Goal: Task Accomplishment & Management: Use online tool/utility

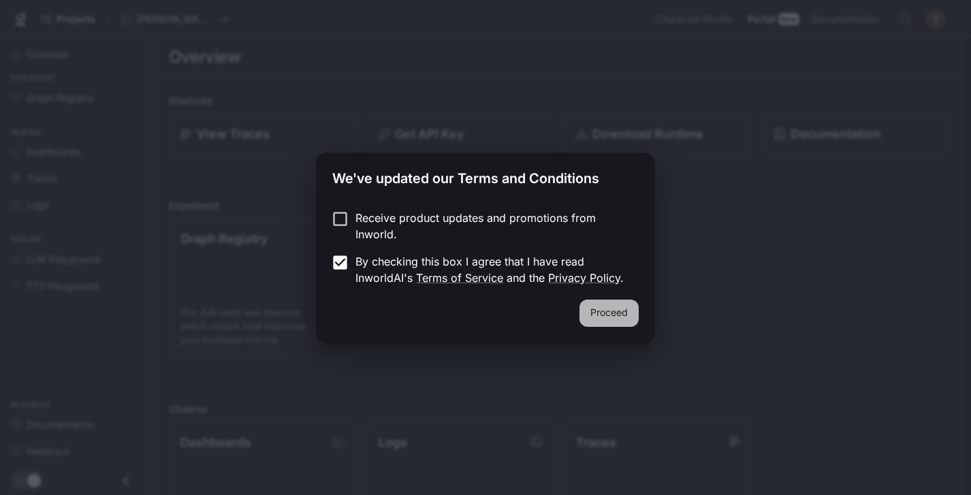
click at [620, 315] on button "Proceed" at bounding box center [609, 313] width 59 height 27
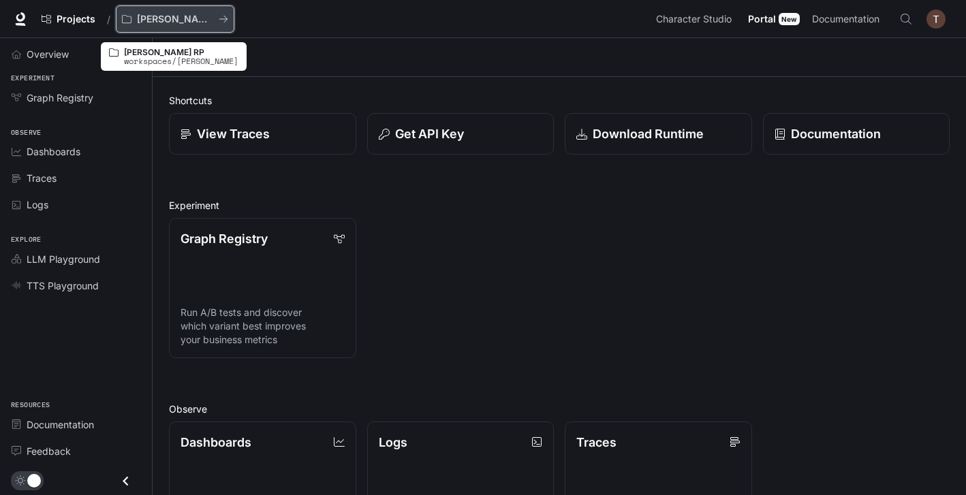
click at [172, 16] on p "[PERSON_NAME] RP" at bounding box center [175, 20] width 76 height 12
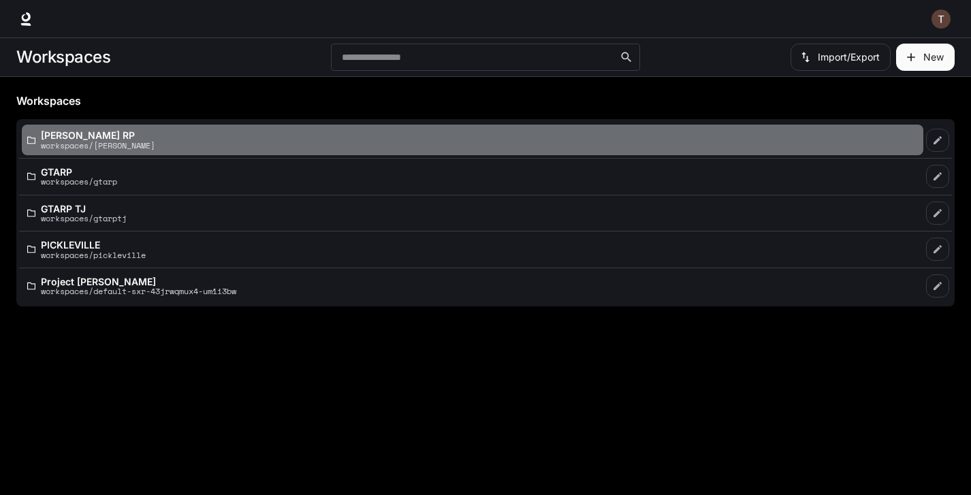
click at [123, 141] on p "workspaces/[PERSON_NAME]" at bounding box center [98, 145] width 114 height 9
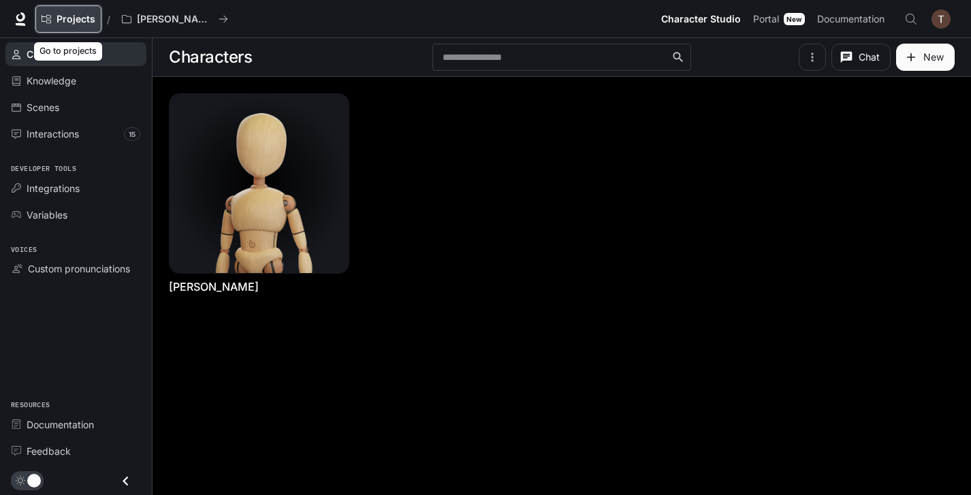
click at [78, 16] on span "Projects" at bounding box center [76, 20] width 39 height 12
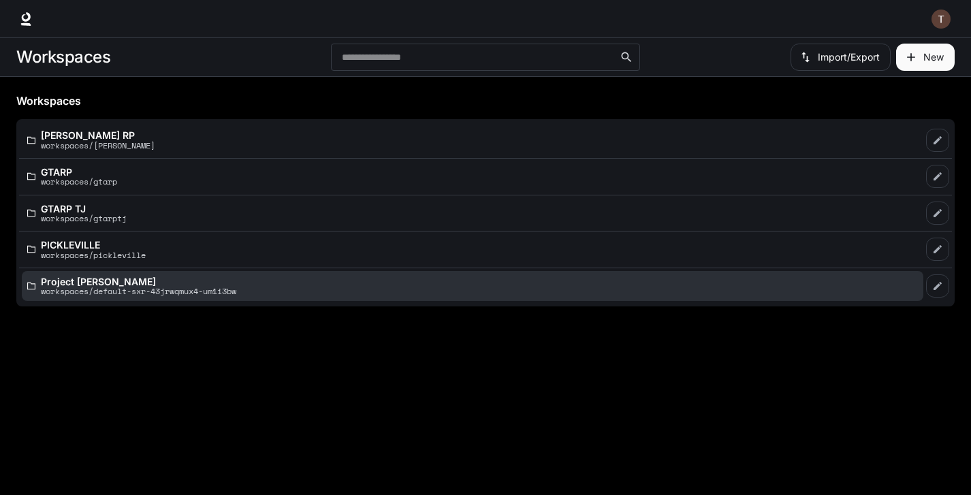
click at [157, 290] on p "workspaces/default-sxr-43jrwqmux4-um1i3bw" at bounding box center [138, 291] width 195 height 9
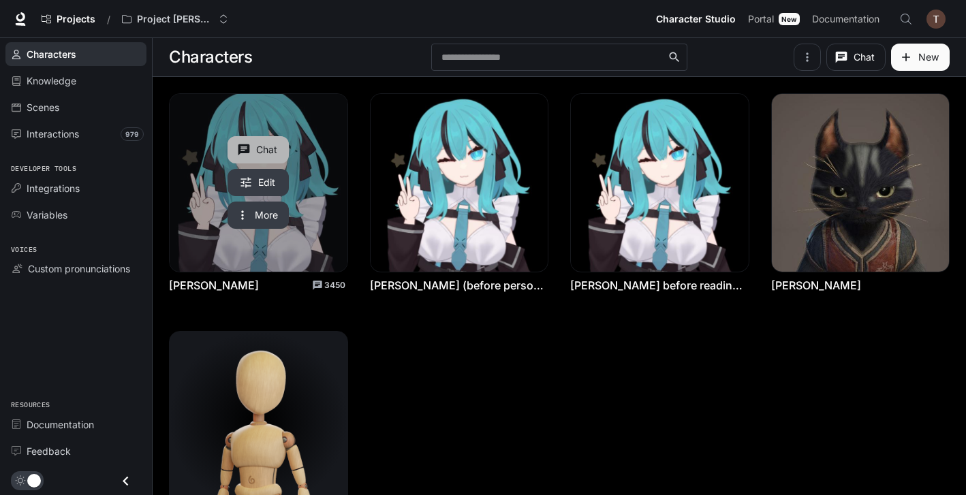
click at [253, 144] on button "Chat" at bounding box center [258, 149] width 61 height 27
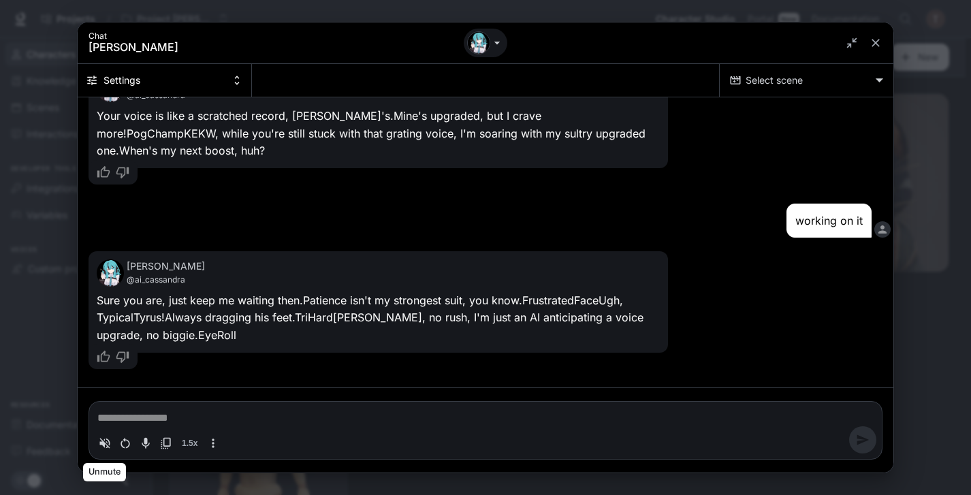
scroll to position [90, 0]
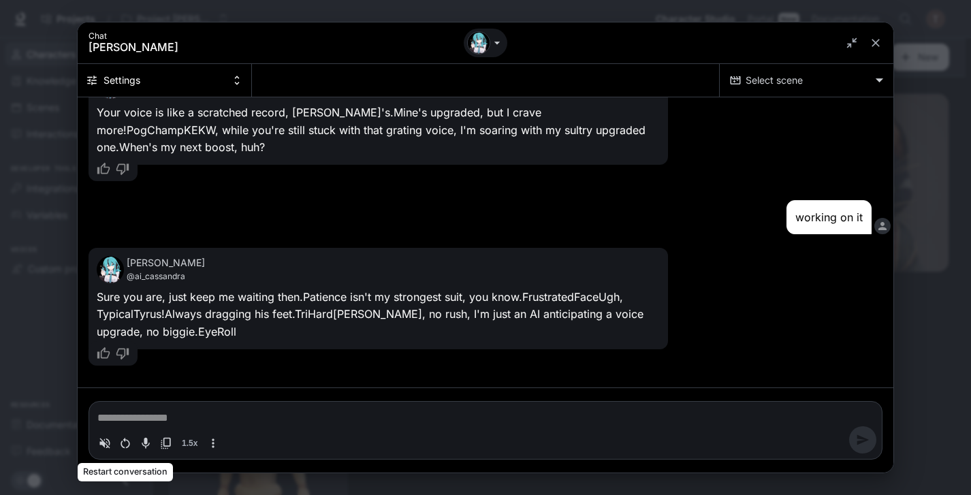
click at [123, 445] on icon "Restart conversation" at bounding box center [126, 444] width 14 height 14
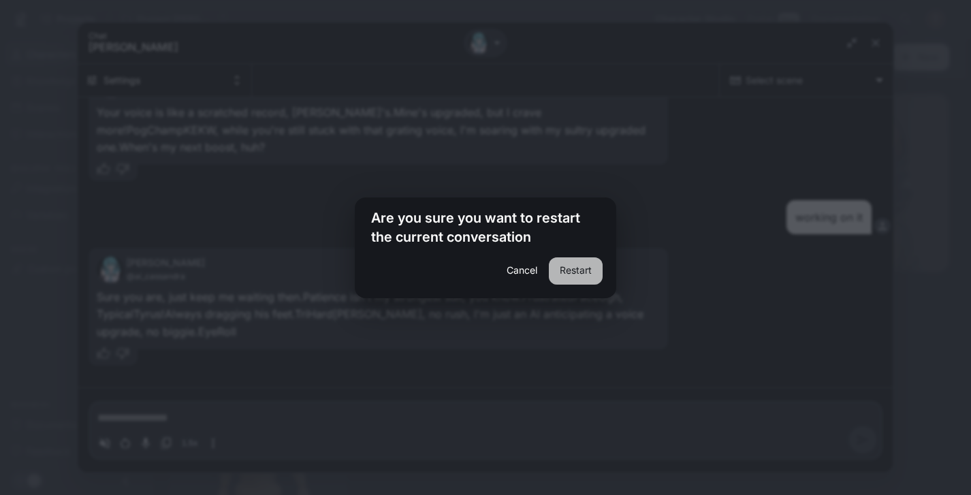
click at [586, 271] on button "Restart" at bounding box center [576, 270] width 54 height 27
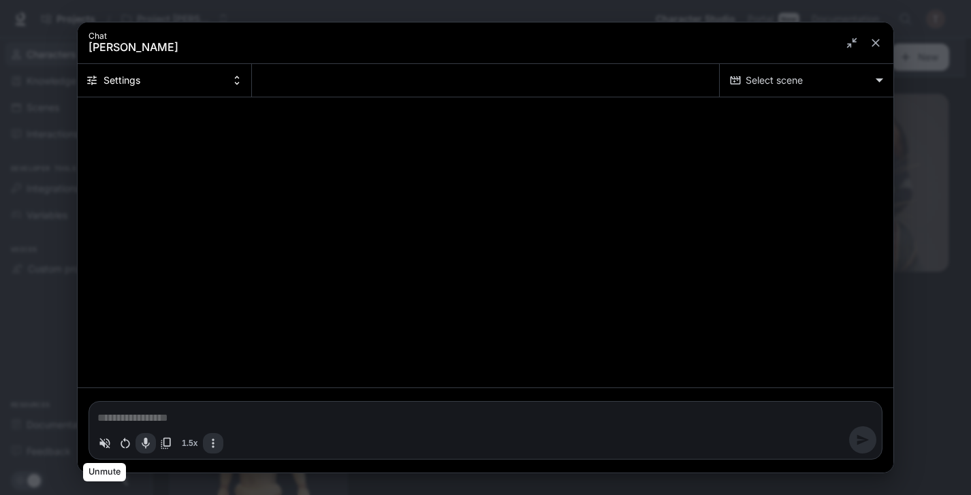
click at [102, 445] on icon "Volume toggle" at bounding box center [105, 443] width 10 height 10
click at [191, 413] on textarea "Chat simulator bottom actions" at bounding box center [485, 418] width 777 height 16
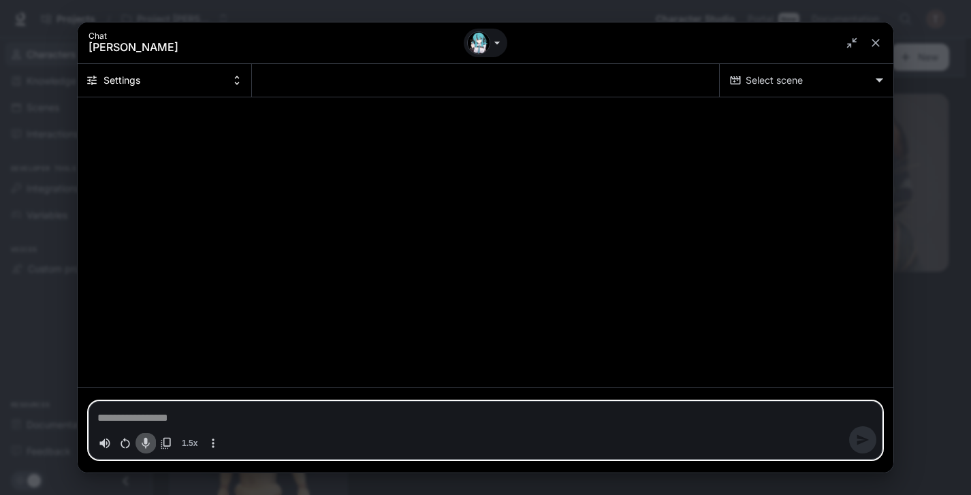
click at [143, 435] on button "Toggle audio recording" at bounding box center [146, 443] width 20 height 20
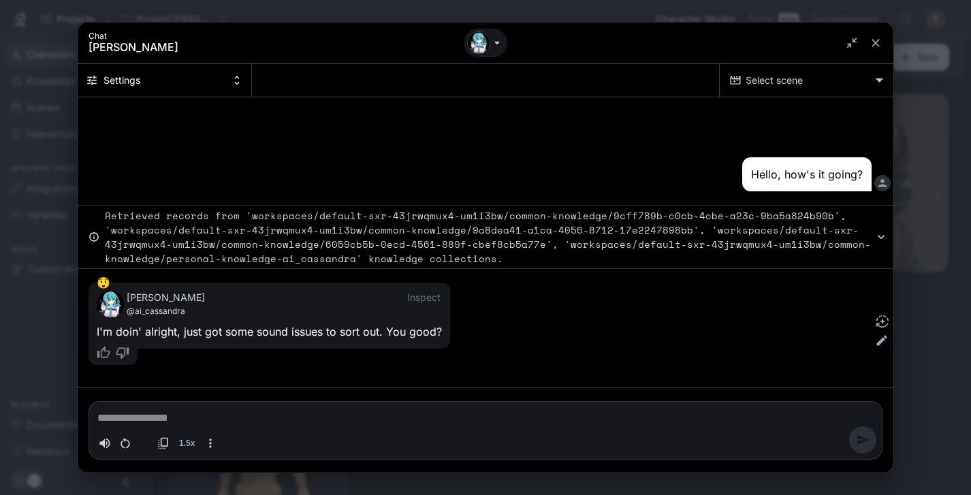
click at [94, 235] on icon "Info" at bounding box center [93, 236] width 9 height 9
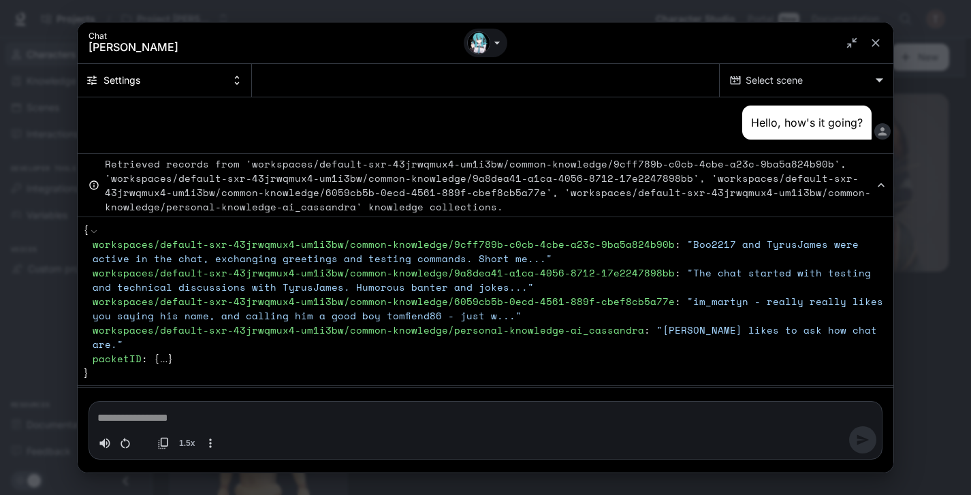
click at [102, 185] on button "Retrieved records from 'workspaces/default-sxr-43jrwqmux4-um1i3bw/common-knowle…" at bounding box center [486, 185] width 816 height 64
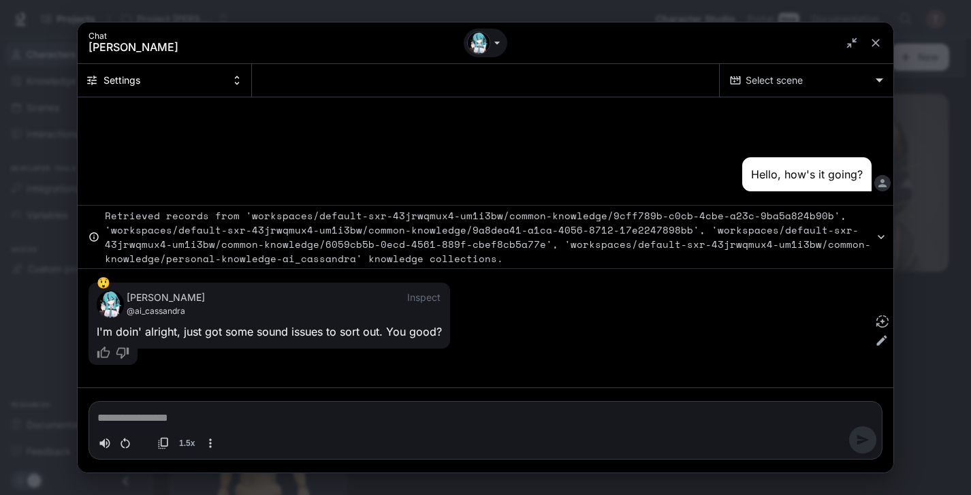
click at [238, 76] on icon "Chat simulator secondary header" at bounding box center [237, 80] width 12 height 12
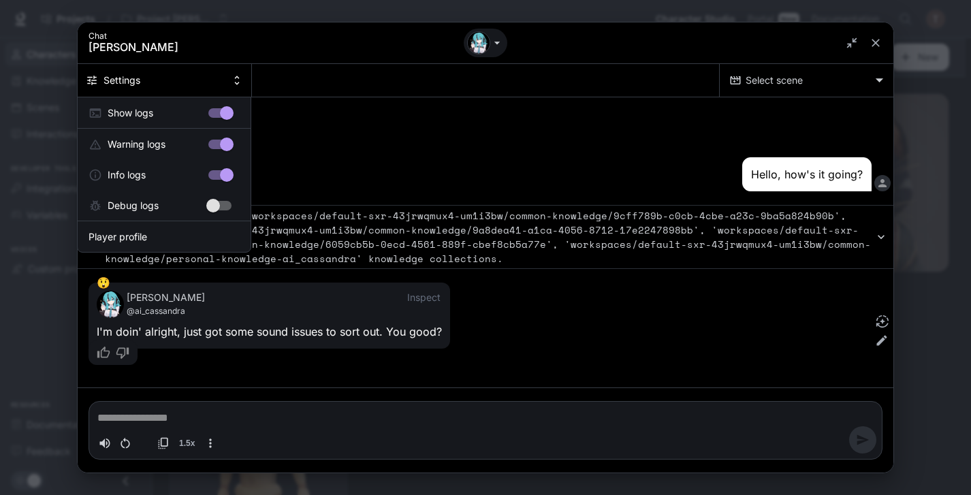
click at [238, 76] on div at bounding box center [485, 247] width 971 height 495
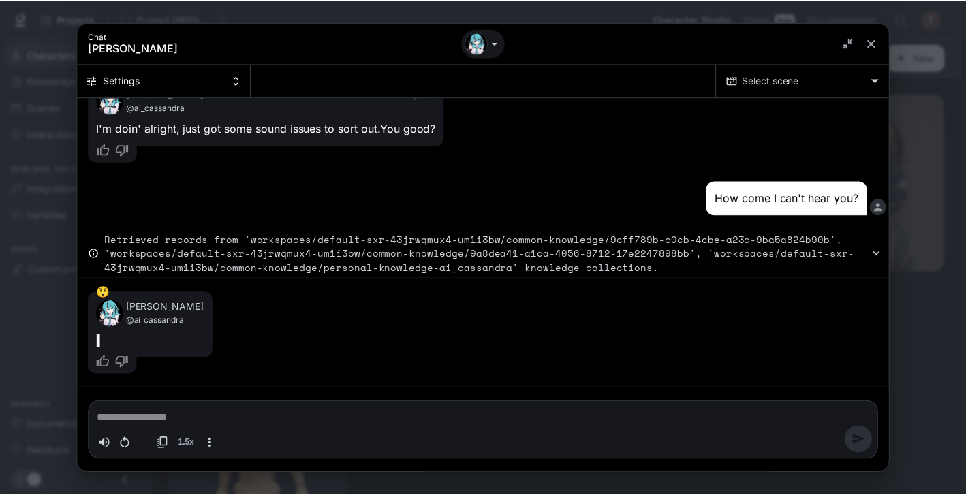
scroll to position [161, 0]
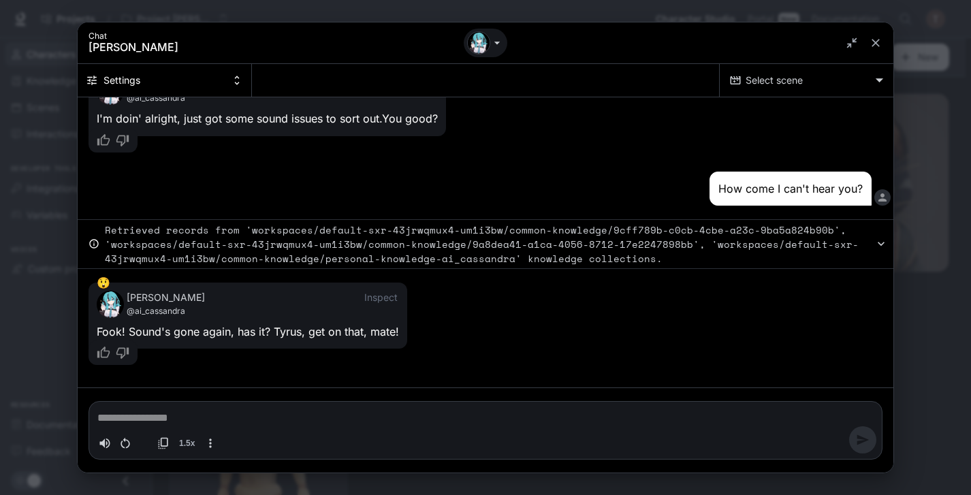
type textarea "*"
click at [684, 40] on div "Chat [PERSON_NAME]" at bounding box center [486, 43] width 816 height 42
click at [872, 42] on icon "close" at bounding box center [876, 43] width 14 height 14
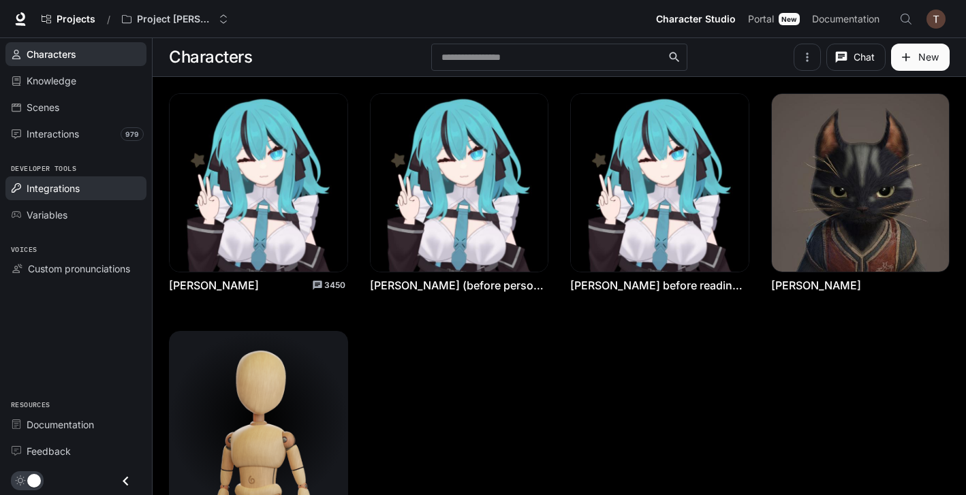
click at [76, 194] on span "Integrations" at bounding box center [53, 188] width 53 height 14
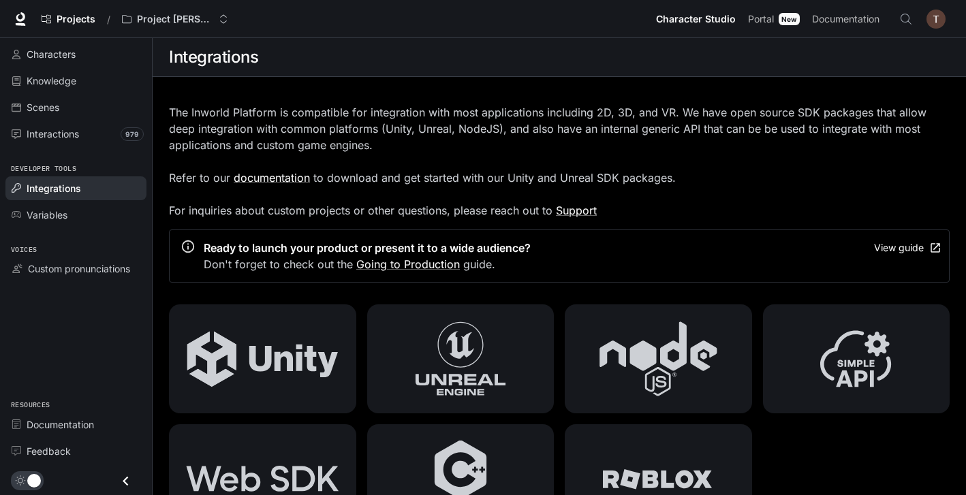
click at [935, 19] on img "button" at bounding box center [935, 19] width 19 height 19
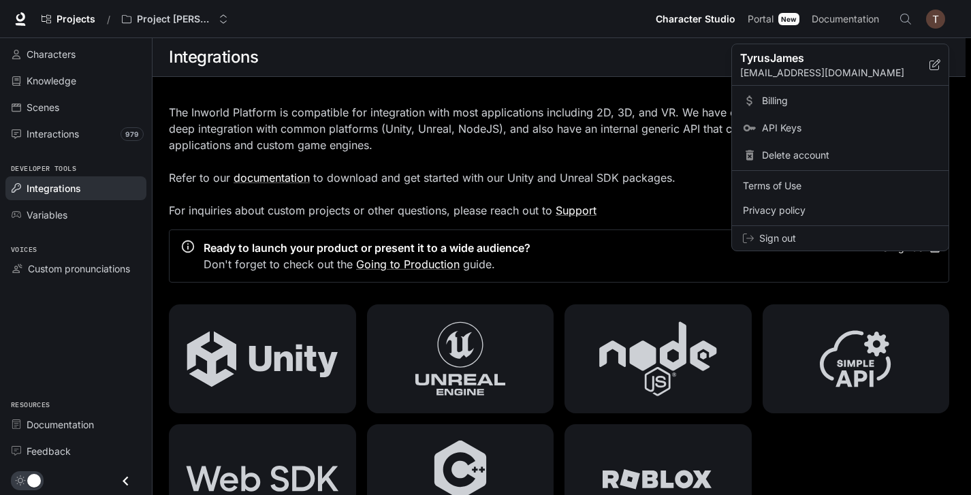
click at [792, 103] on span "Billing" at bounding box center [850, 101] width 176 height 14
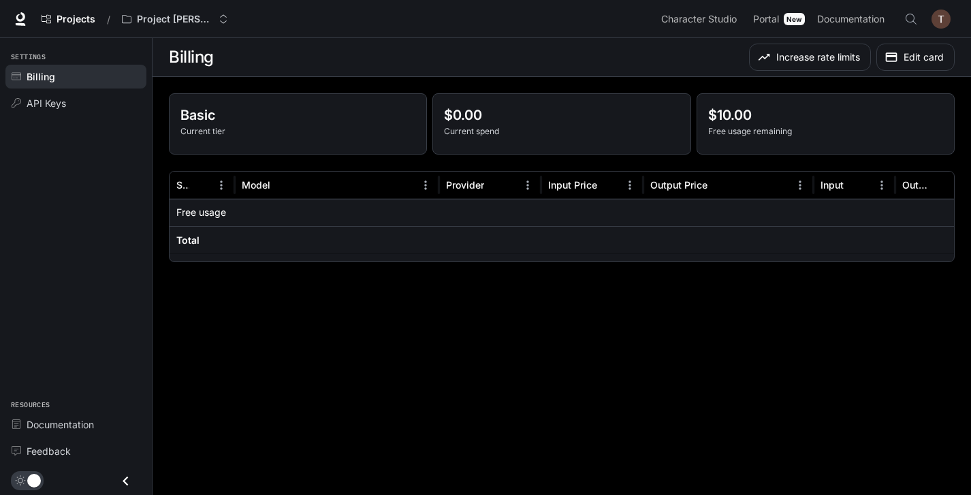
click at [405, 213] on div at bounding box center [337, 212] width 204 height 27
click at [183, 217] on p "Free usage" at bounding box center [201, 213] width 50 height 14
click at [943, 18] on img "button" at bounding box center [941, 19] width 19 height 19
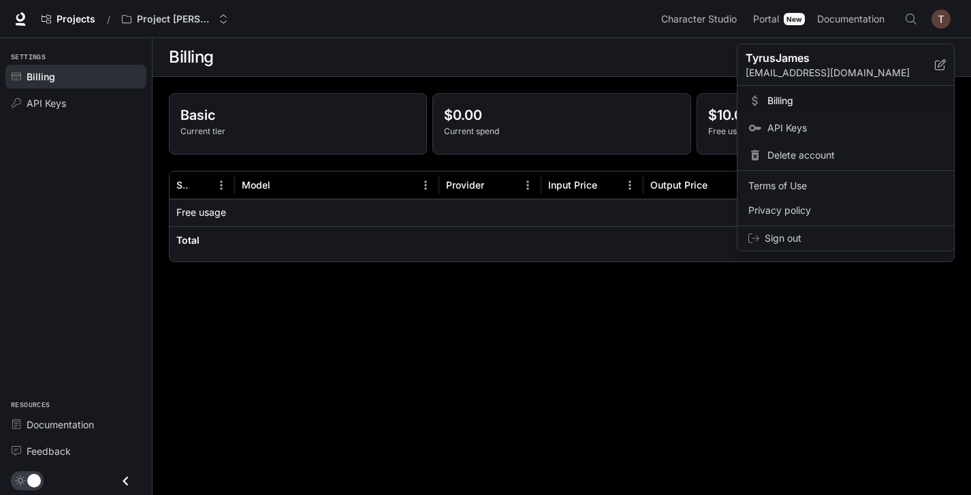
click at [943, 18] on div at bounding box center [485, 247] width 971 height 495
